Goal: Task Accomplishment & Management: Manage account settings

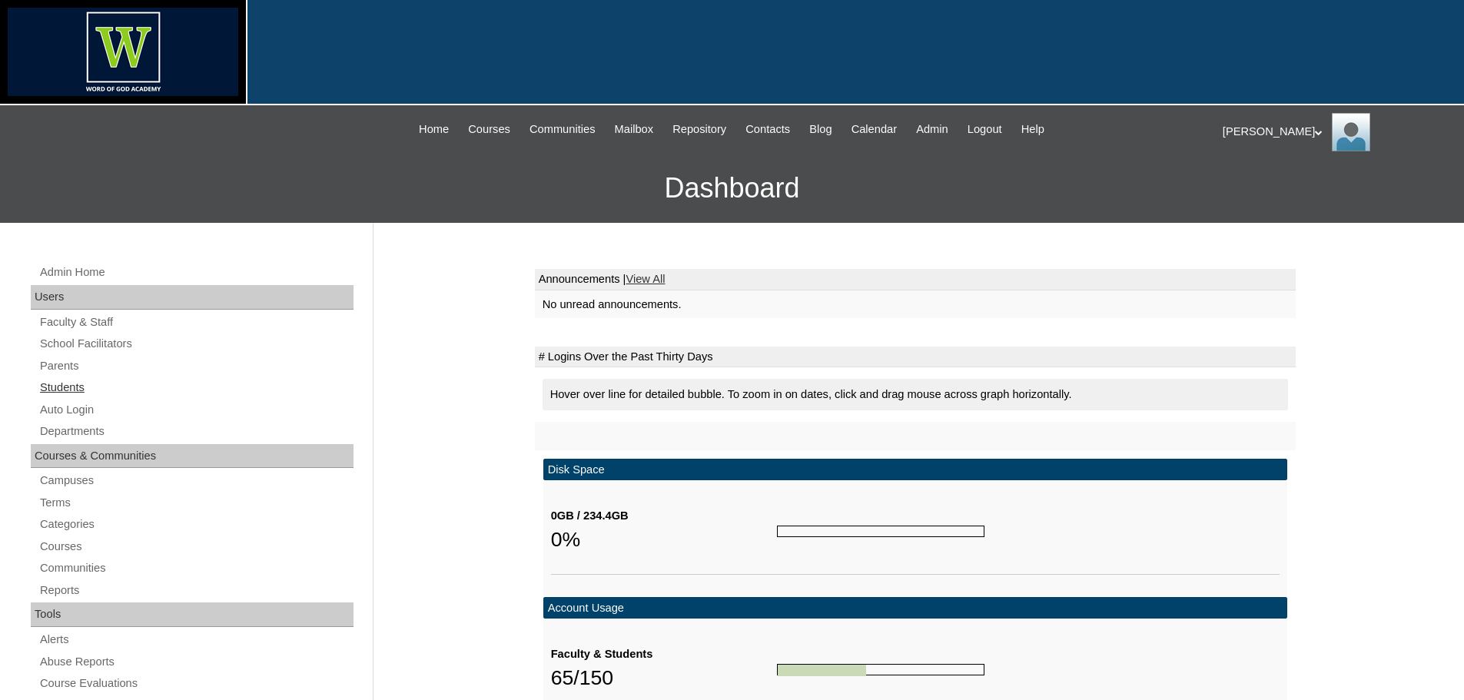
click at [68, 389] on link "Students" at bounding box center [195, 387] width 315 height 19
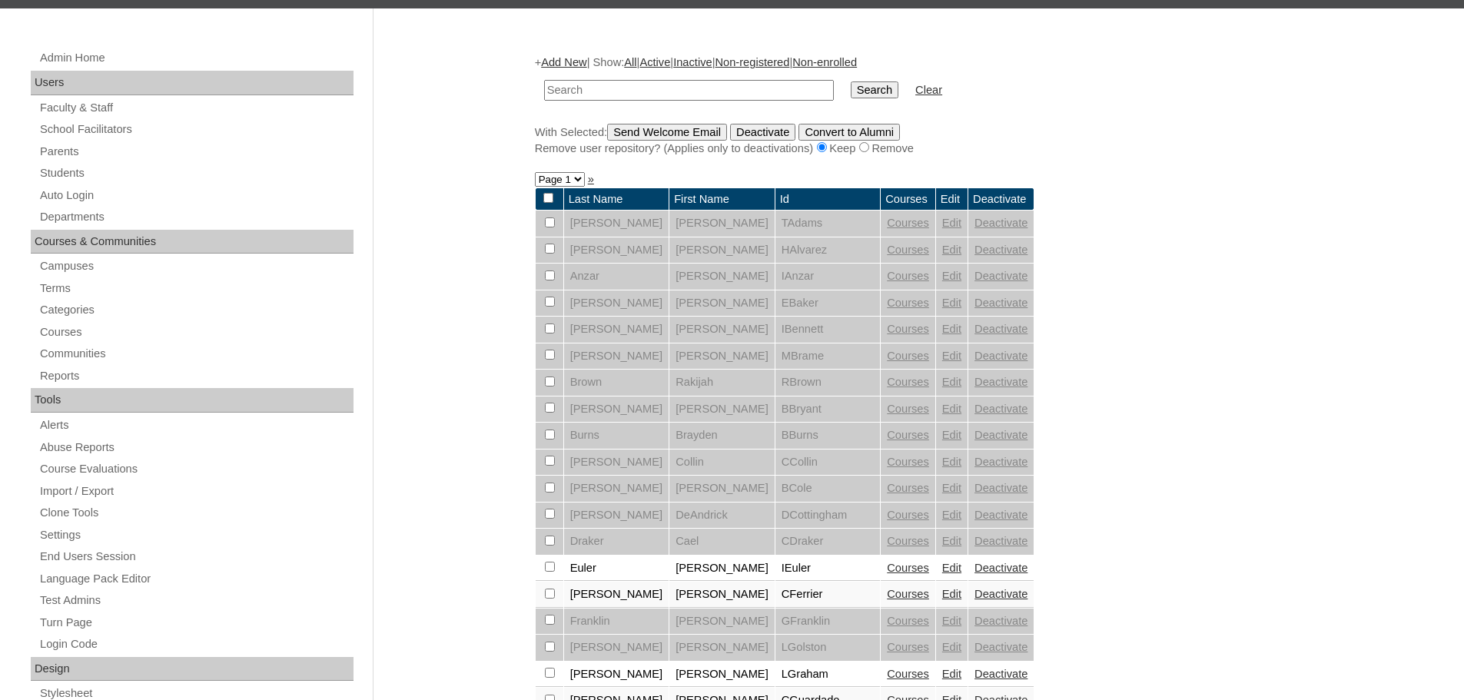
scroll to position [461, 0]
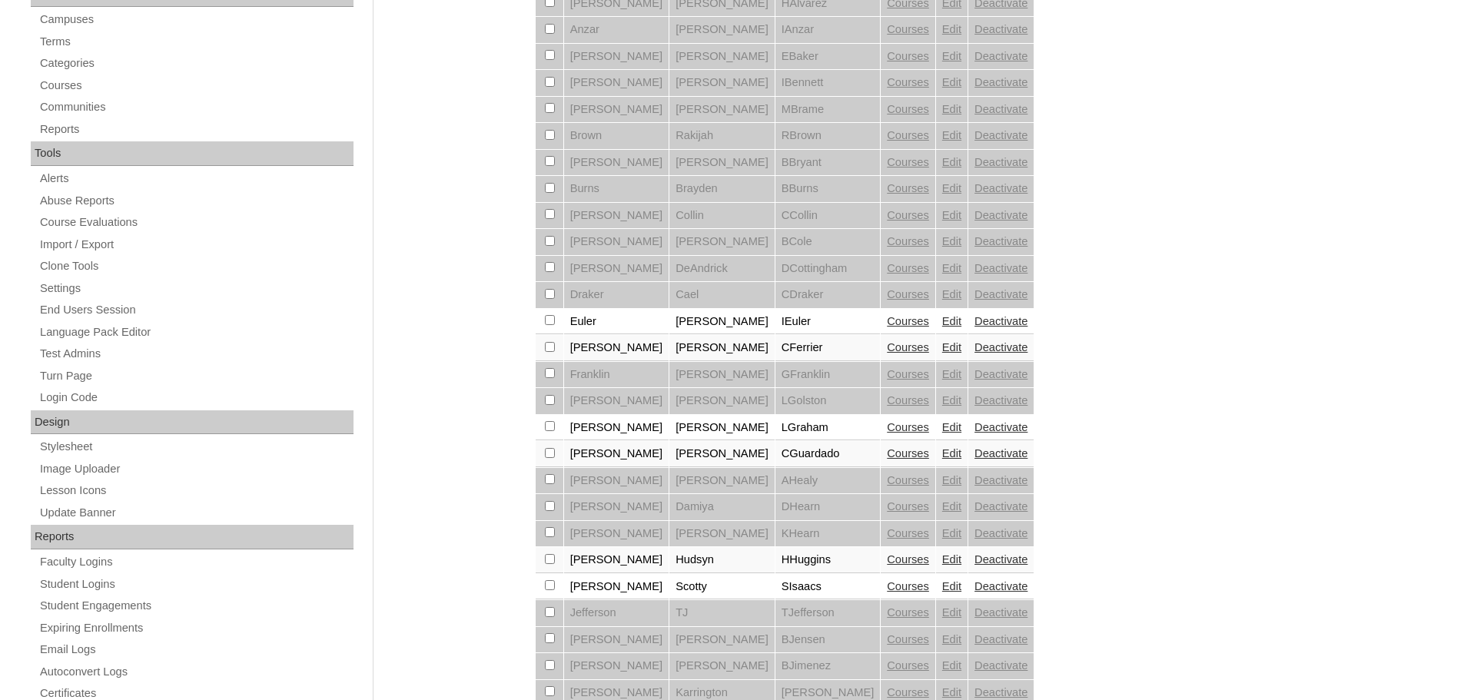
click at [552, 561] on input "checkbox" at bounding box center [550, 559] width 10 height 10
checkbox input "true"
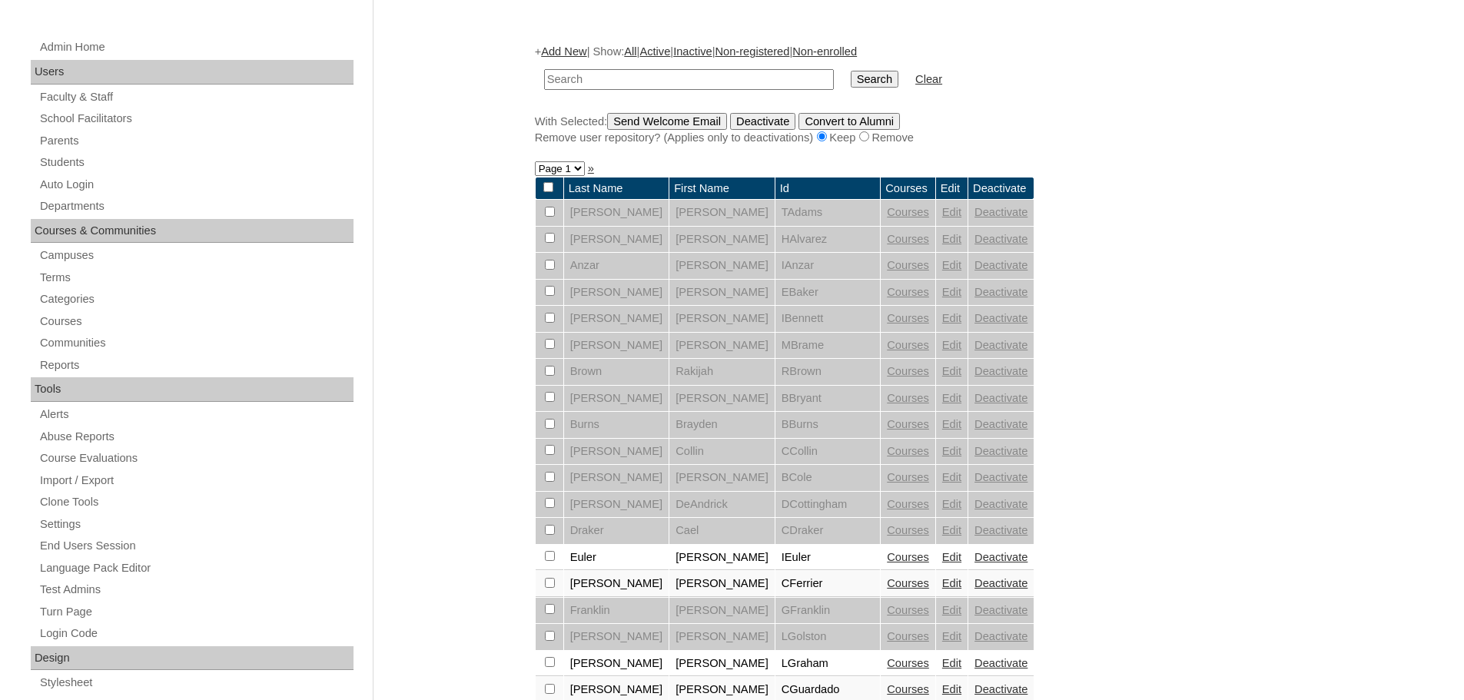
scroll to position [0, 0]
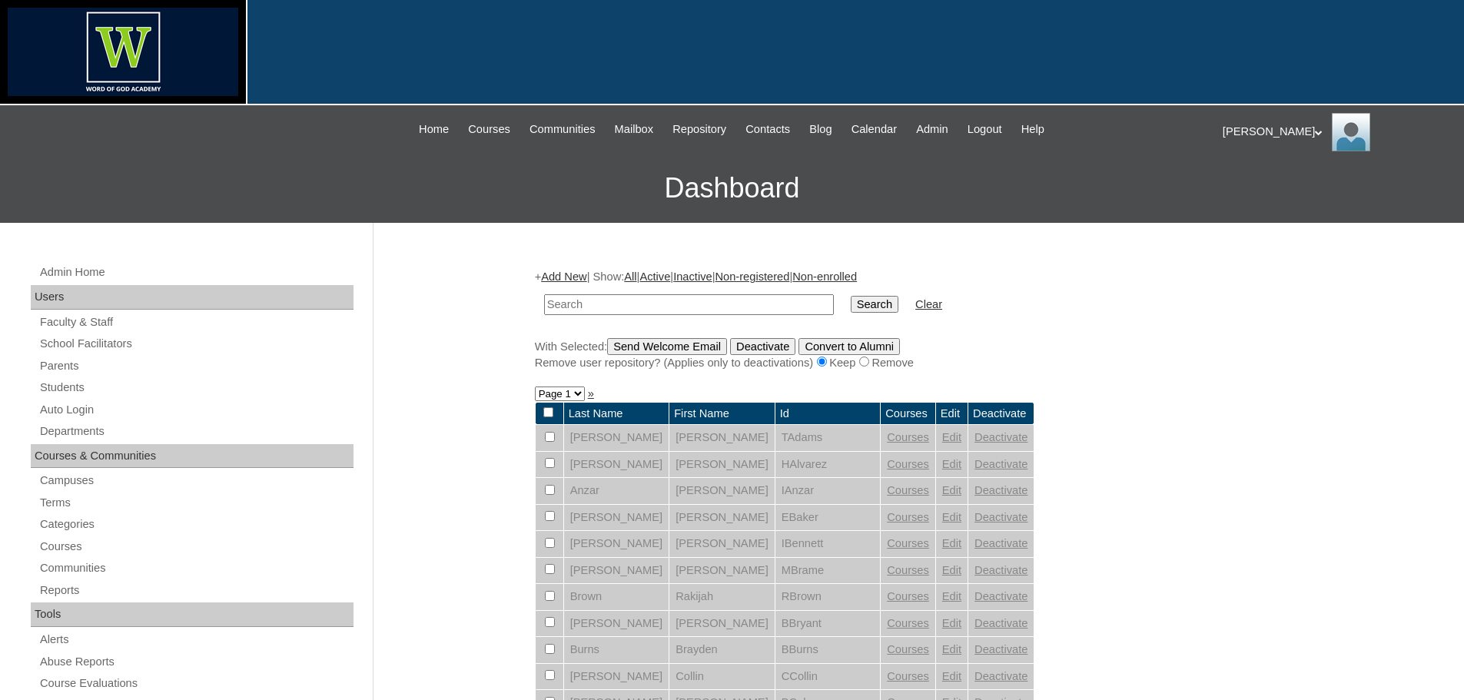
click at [674, 346] on input "Send Welcome Email" at bounding box center [667, 346] width 120 height 17
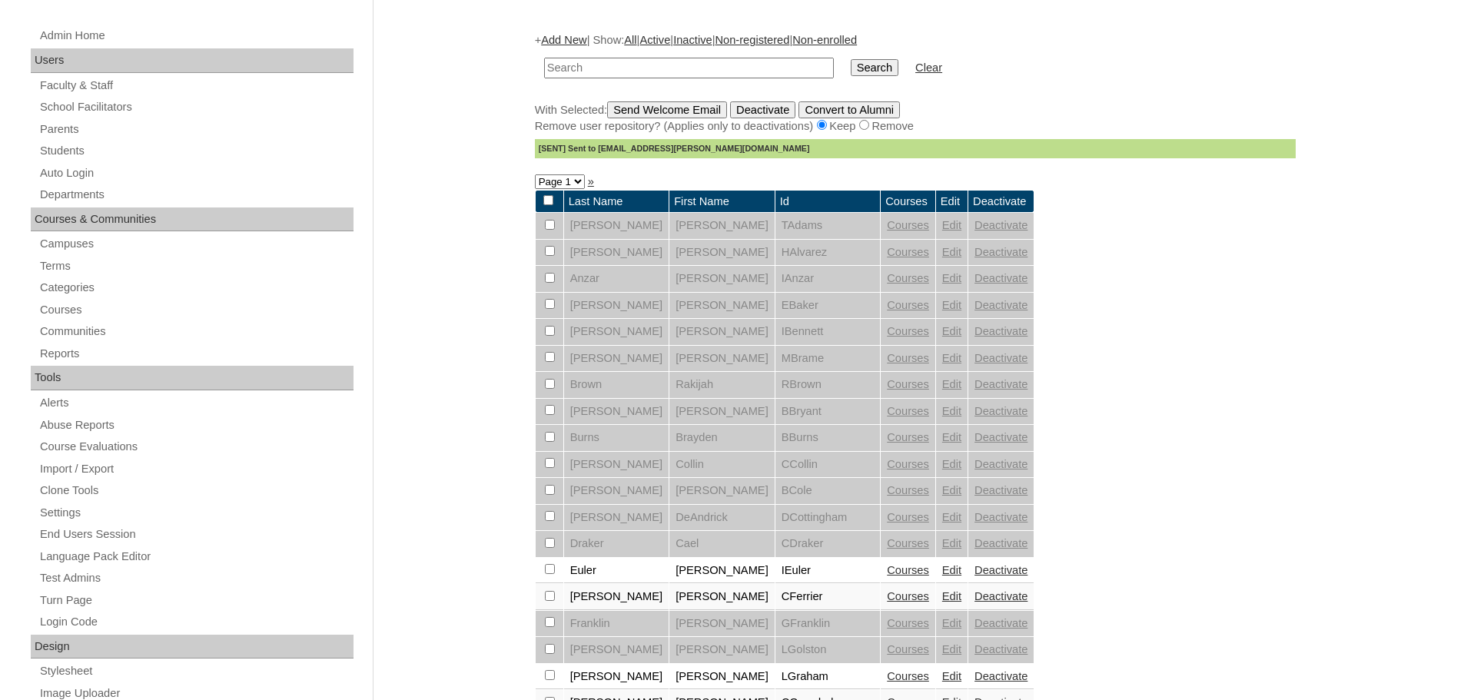
scroll to position [384, 0]
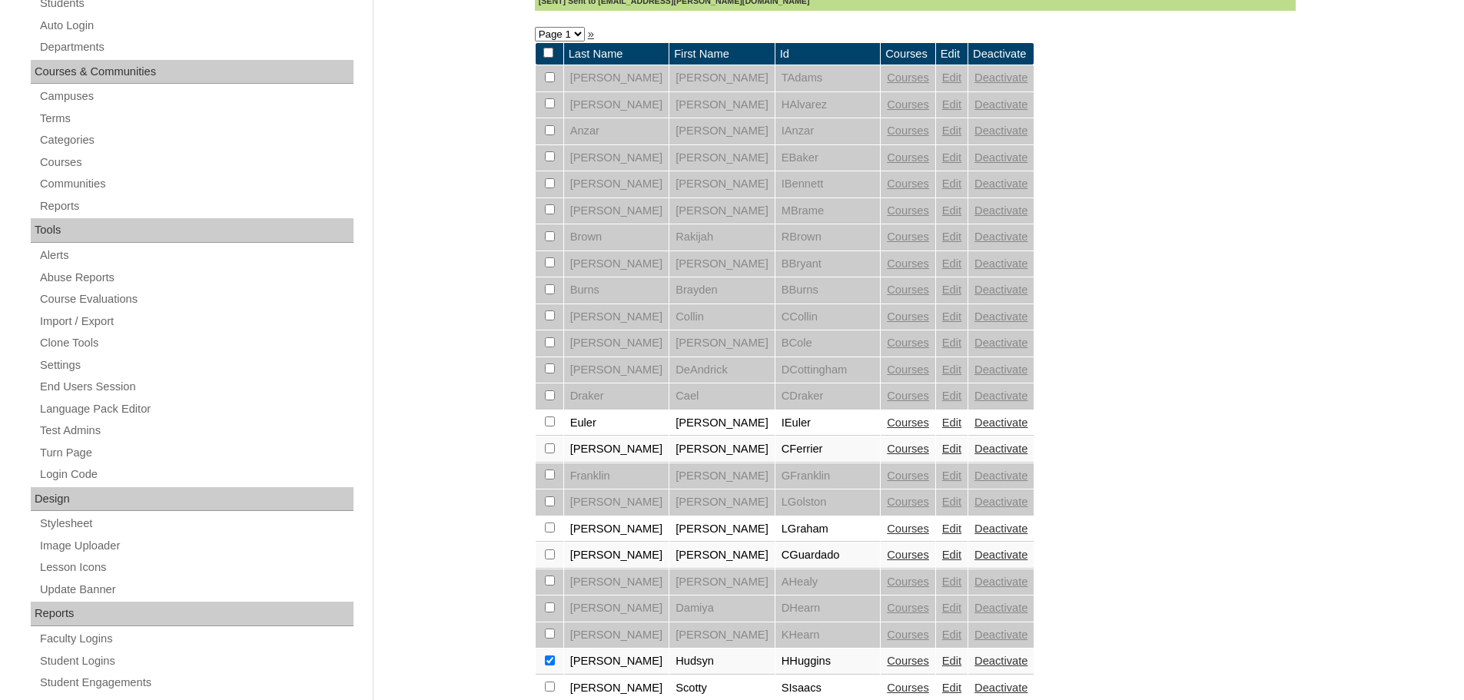
click at [942, 664] on link "Edit" at bounding box center [951, 661] width 19 height 12
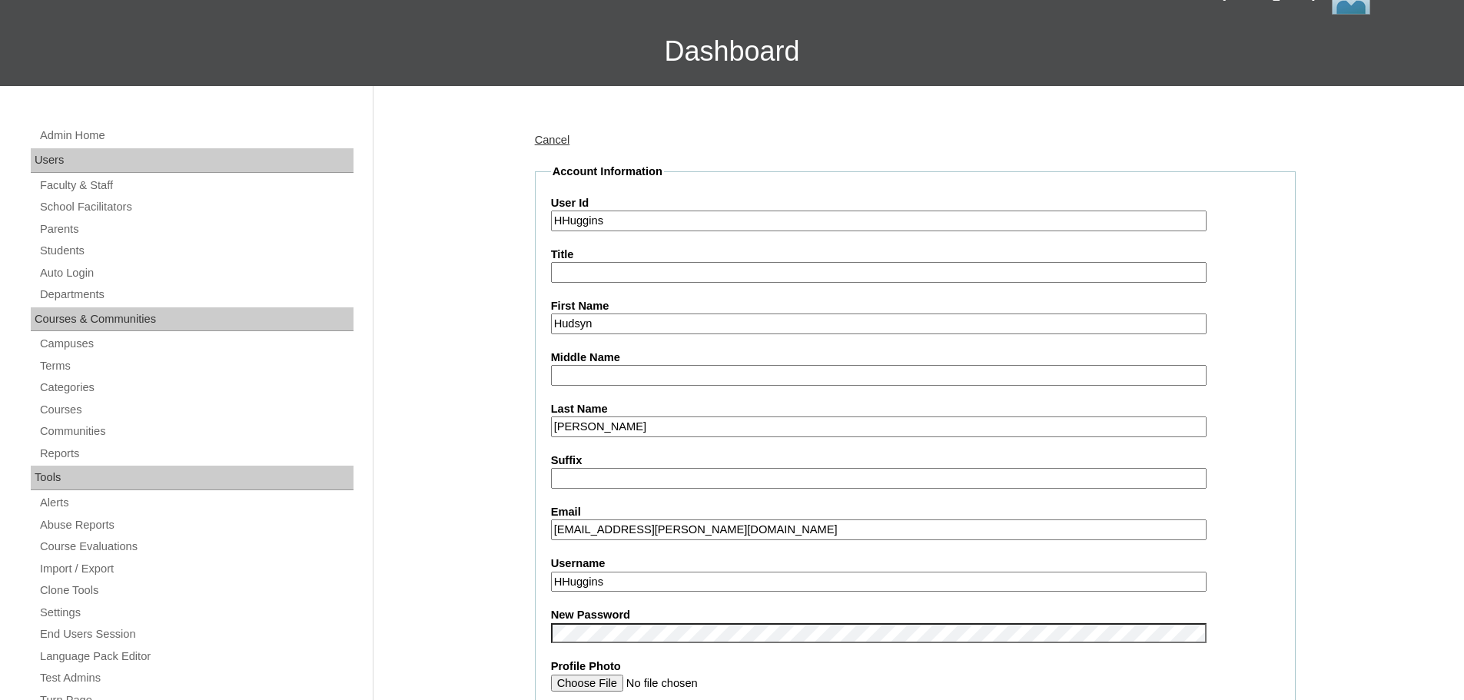
scroll to position [230, 0]
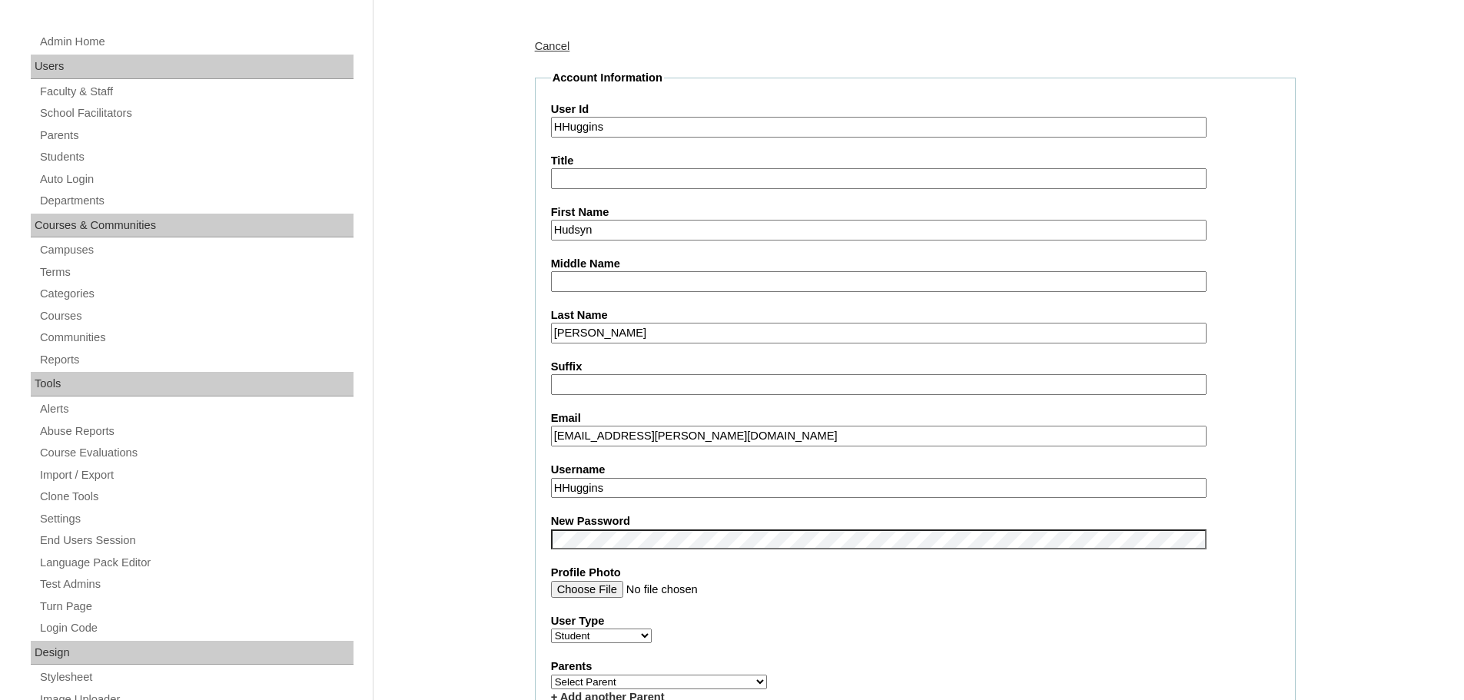
click at [708, 439] on input "hudsyn.huggins@wogacadsemy.org" at bounding box center [878, 436] width 655 height 21
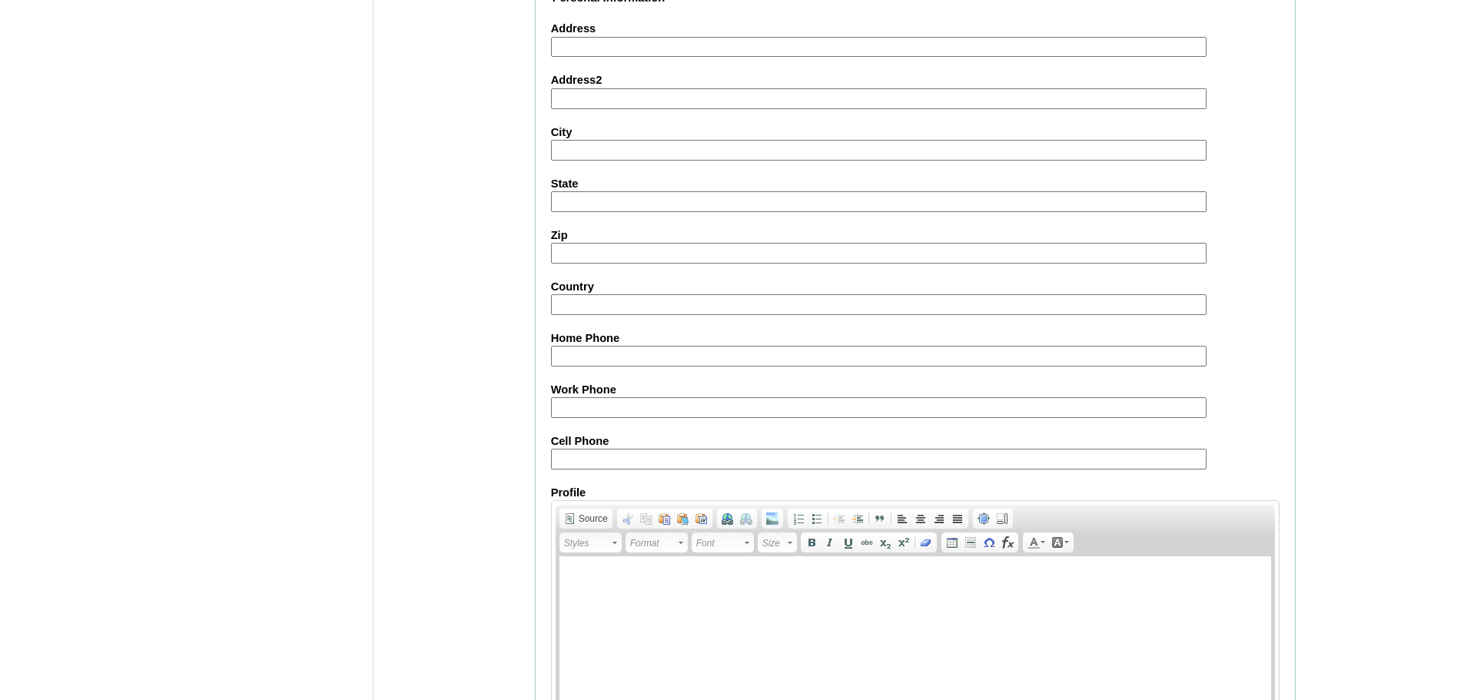
scroll to position [1689, 0]
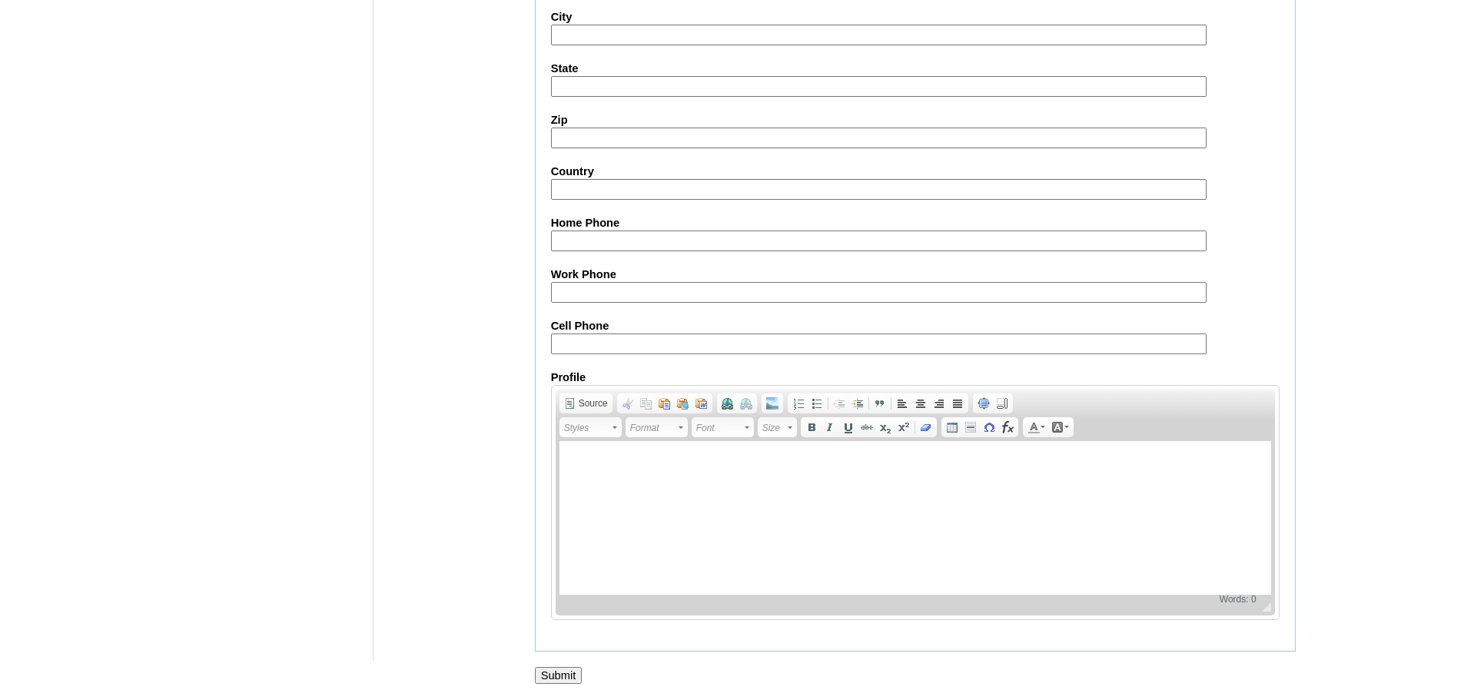
type input "hudsyn.huggins@wogacademy.org"
click at [542, 671] on input "Submit" at bounding box center [559, 675] width 48 height 17
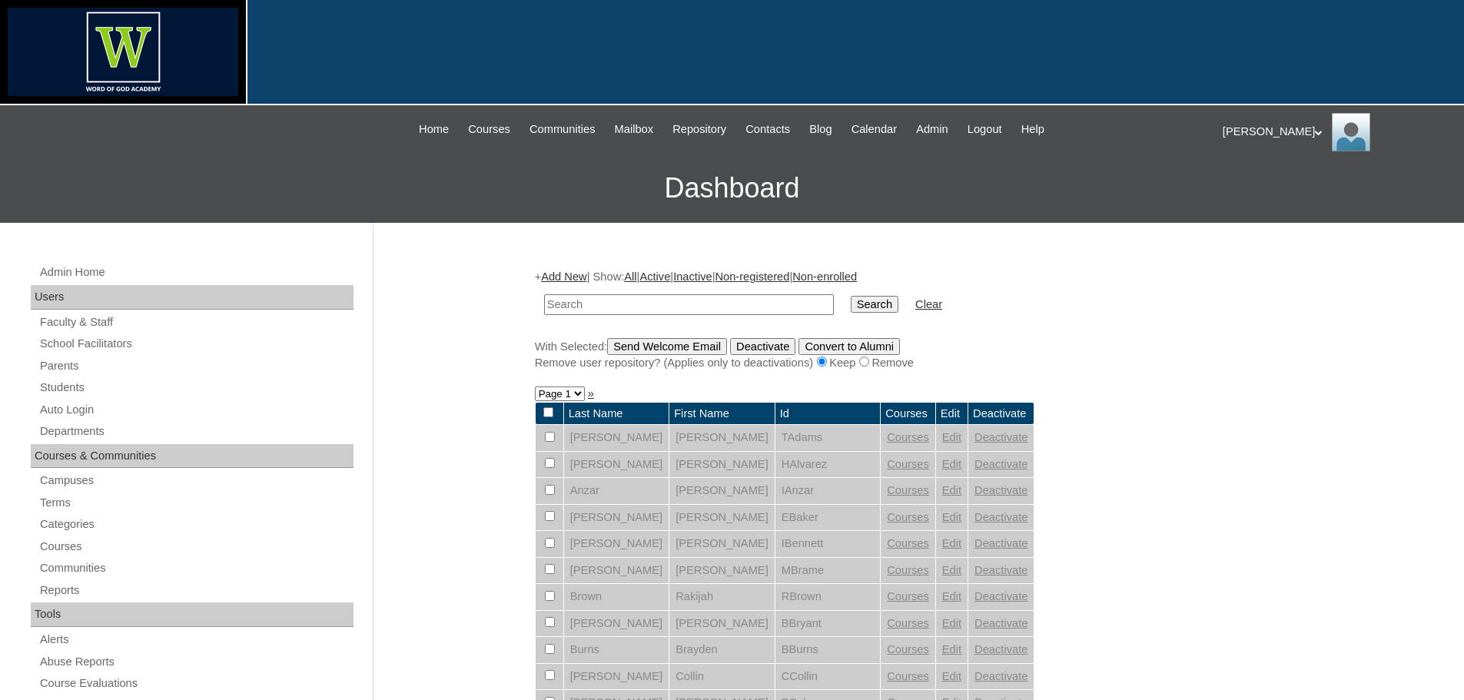
scroll to position [538, 0]
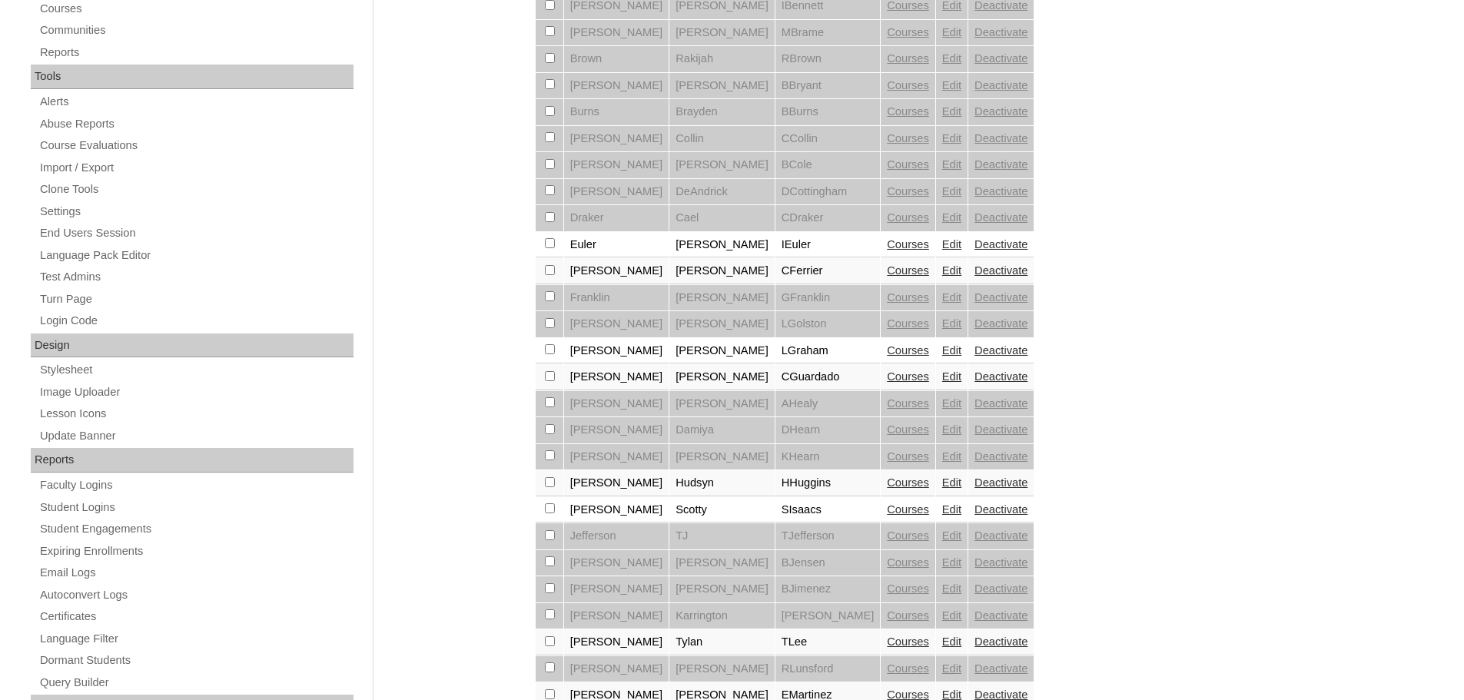
click at [552, 482] on input "checkbox" at bounding box center [550, 482] width 10 height 10
checkbox input "true"
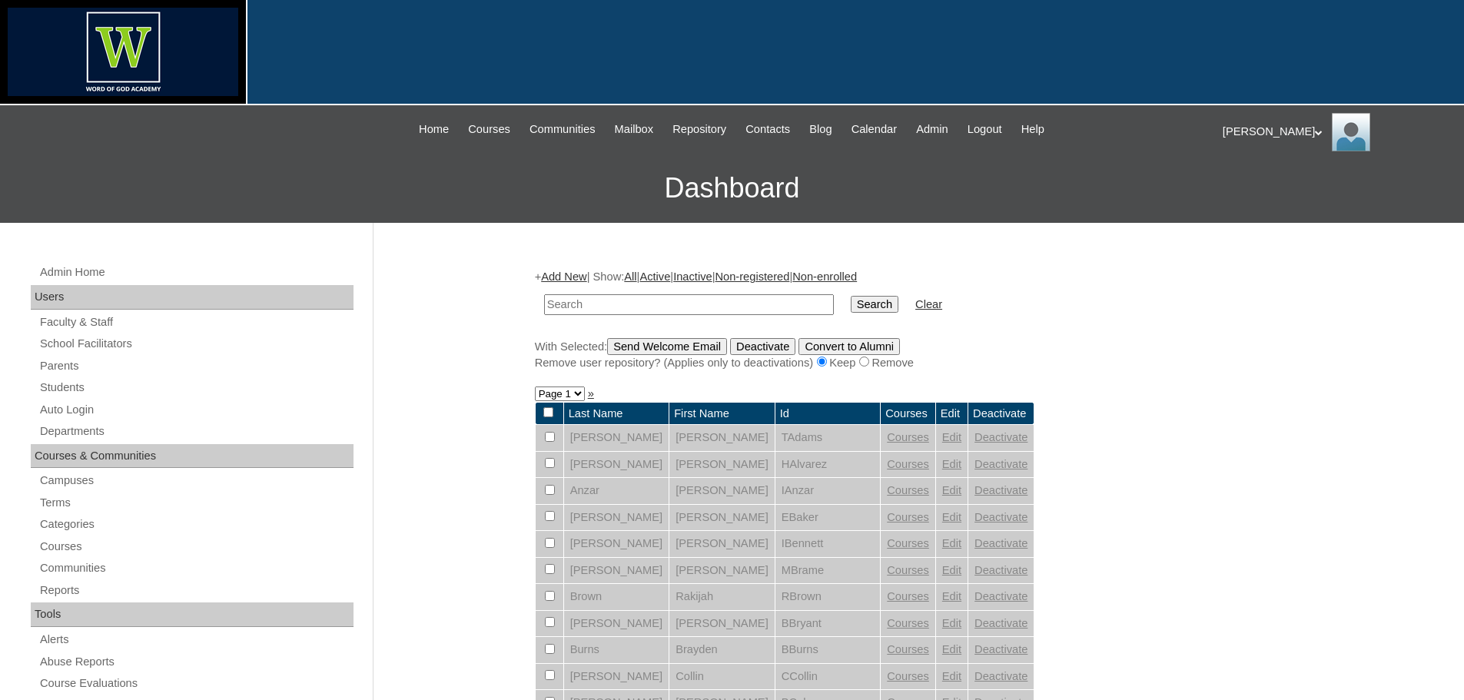
click at [663, 345] on input "Send Welcome Email" at bounding box center [667, 346] width 120 height 17
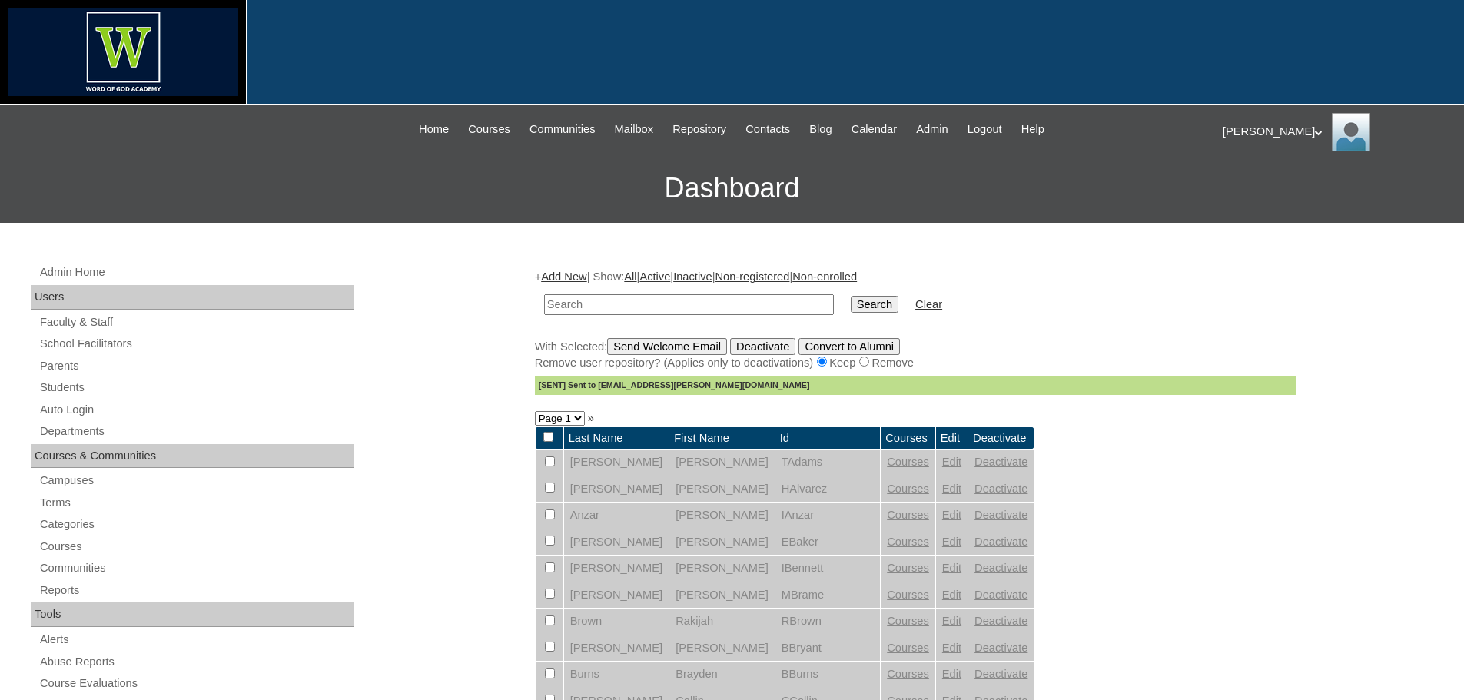
click at [1251, 125] on div "[PERSON_NAME] My Profile My Settings Logout" at bounding box center [1335, 132] width 226 height 38
click at [1242, 194] on span "Logout" at bounding box center [1250, 191] width 31 height 12
